Goal: Check status: Check status

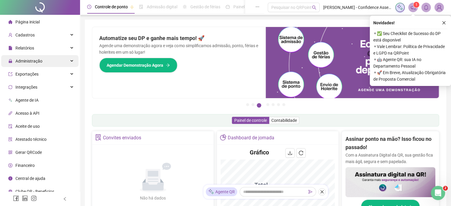
click at [71, 61] on div "Administração" at bounding box center [39, 61] width 77 height 12
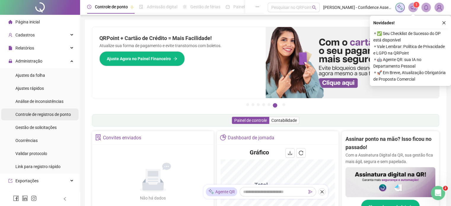
click at [55, 115] on span "Controle de registros de ponto" at bounding box center [42, 114] width 55 height 5
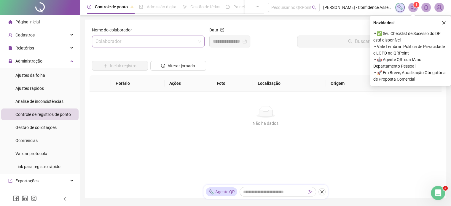
click at [120, 45] on input "search" at bounding box center [146, 41] width 100 height 11
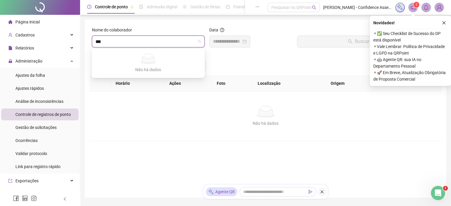
type input "**"
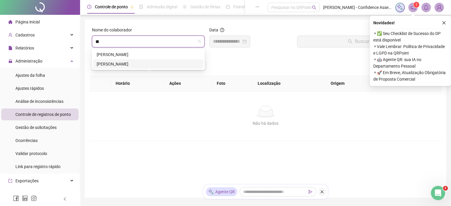
click at [150, 65] on div "[PERSON_NAME]" at bounding box center [148, 64] width 103 height 7
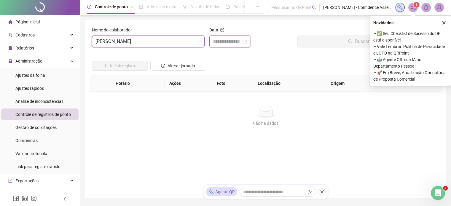
click at [235, 41] on input at bounding box center [227, 41] width 28 height 7
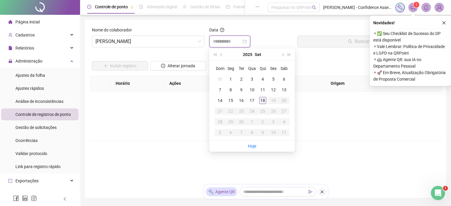
type input "**********"
click at [242, 42] on input at bounding box center [227, 41] width 28 height 7
type input "**********"
click at [266, 100] on div "18" at bounding box center [262, 100] width 7 height 7
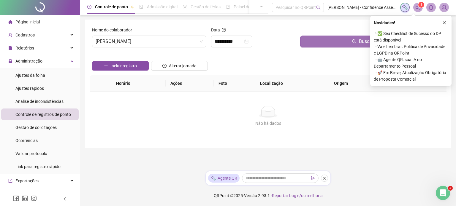
click at [339, 42] on button "Buscar registros" at bounding box center [372, 42] width 144 height 12
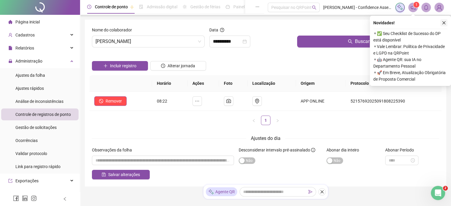
click at [445, 22] on icon "close" at bounding box center [444, 23] width 4 height 4
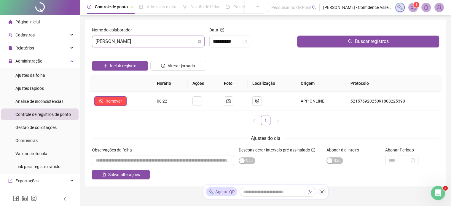
click at [160, 44] on span "[PERSON_NAME]" at bounding box center [149, 41] width 106 height 11
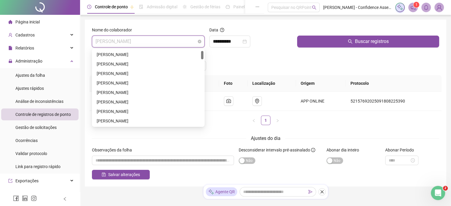
scroll to position [9, 0]
type input "*"
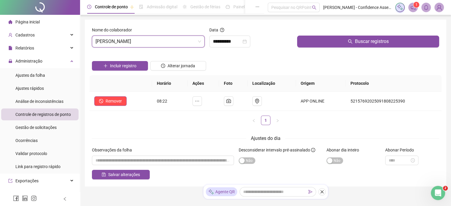
click at [249, 55] on div "Incluir registro Alterar jornada" at bounding box center [266, 63] width 350 height 23
